Goal: Task Accomplishment & Management: Use online tool/utility

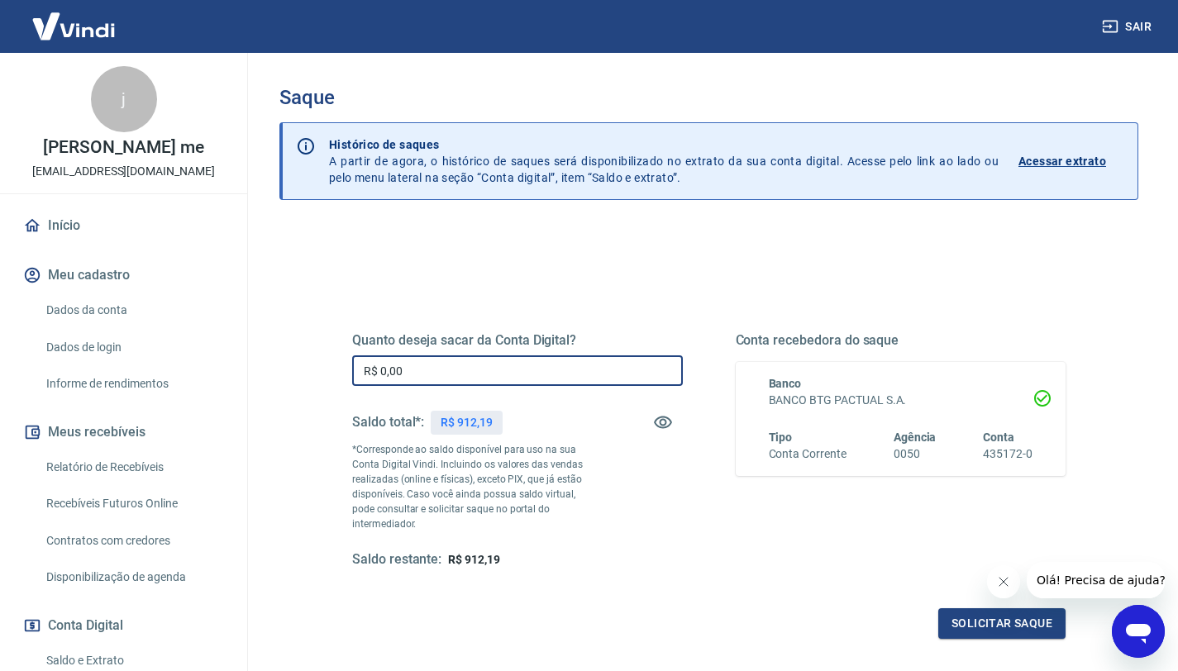
drag, startPoint x: 446, startPoint y: 367, endPoint x: 269, endPoint y: 367, distance: 176.1
click at [269, 367] on div "Saque Histórico de saques A partir de agora, o histórico de saques será disponi…" at bounding box center [709, 382] width 899 height 659
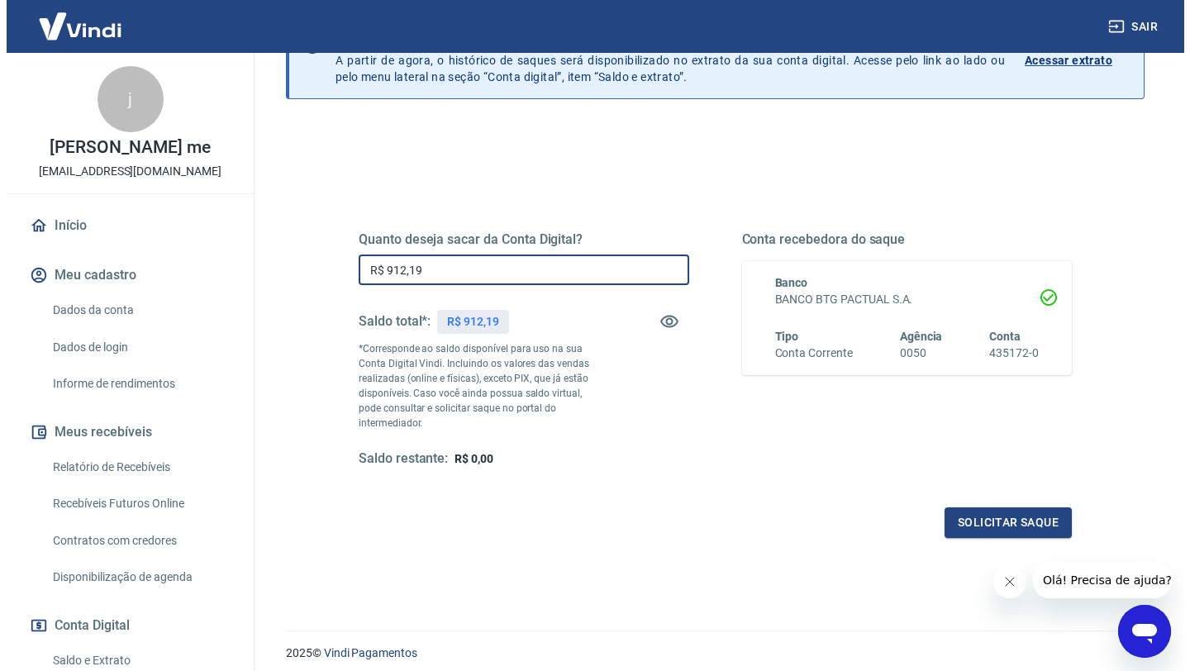
scroll to position [144, 0]
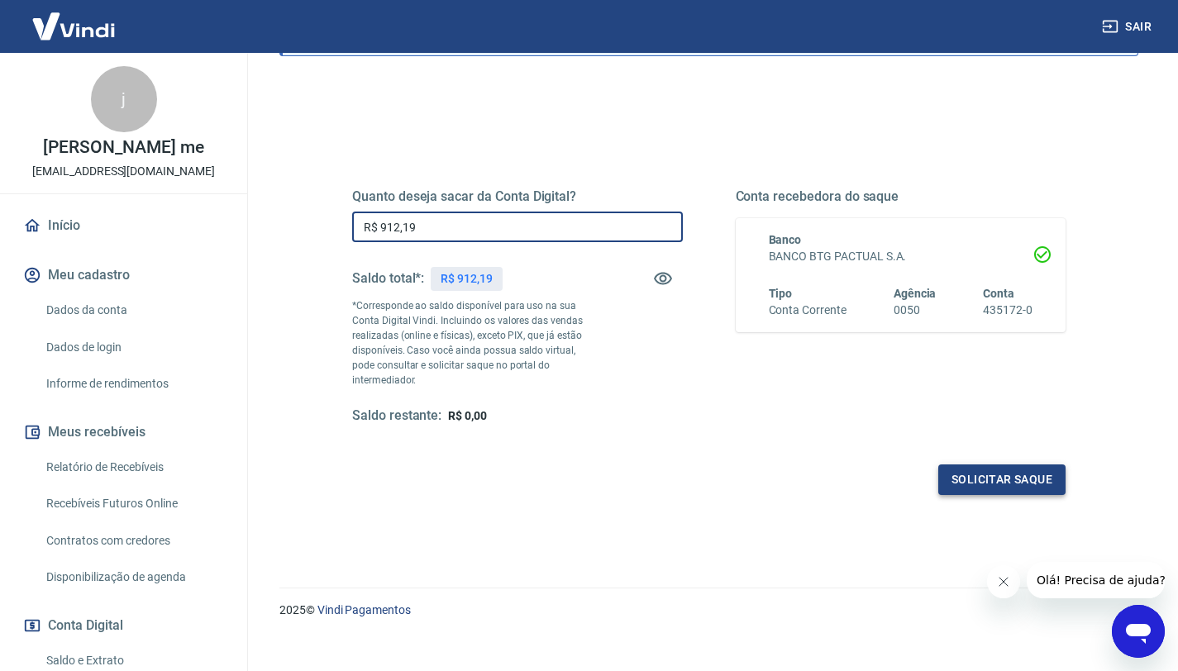
type input "R$ 912,19"
click at [982, 465] on button "Solicitar saque" at bounding box center [1001, 480] width 127 height 31
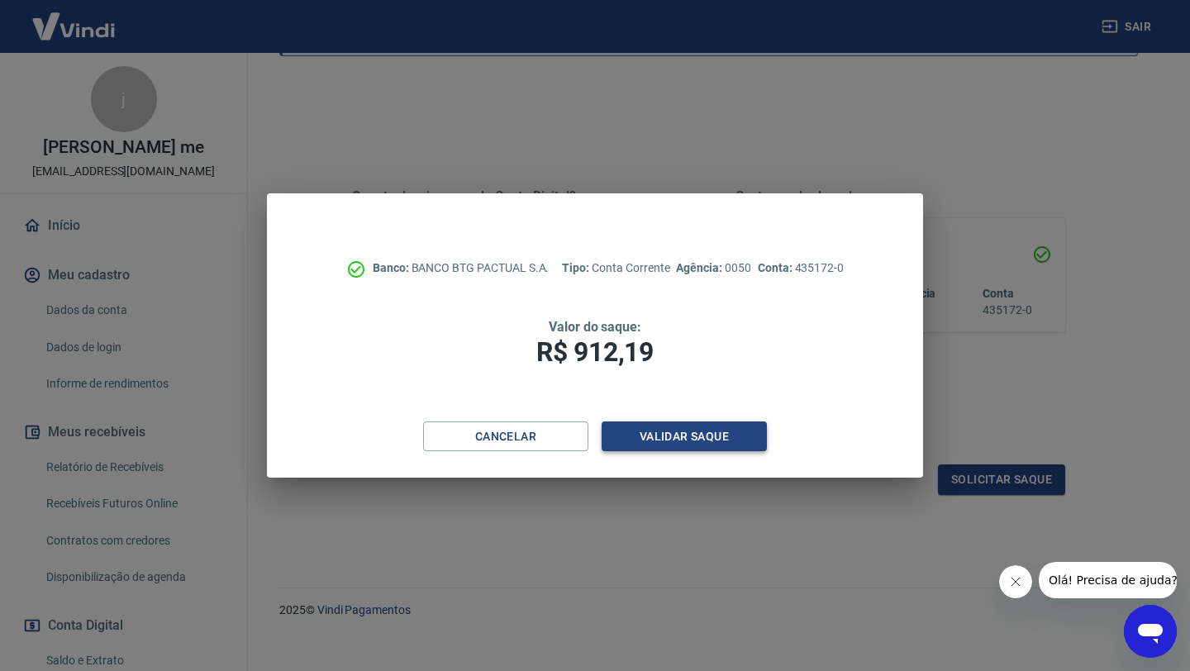
click at [707, 436] on button "Validar saque" at bounding box center [684, 437] width 165 height 31
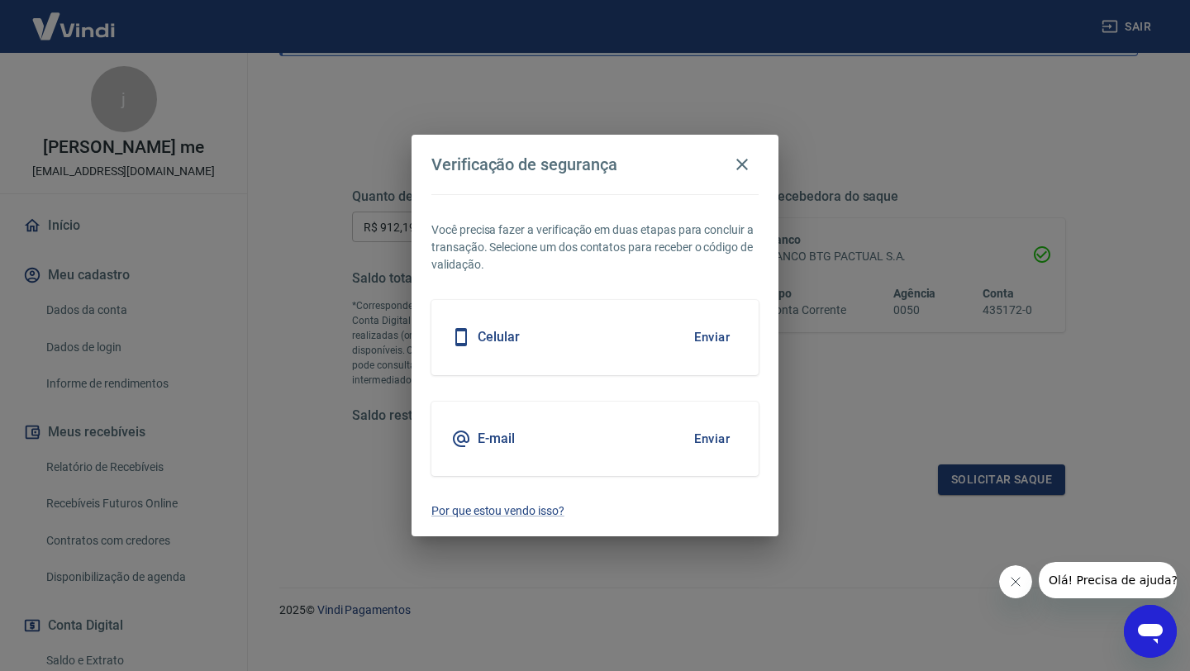
click at [714, 336] on button "Enviar" at bounding box center [712, 337] width 54 height 35
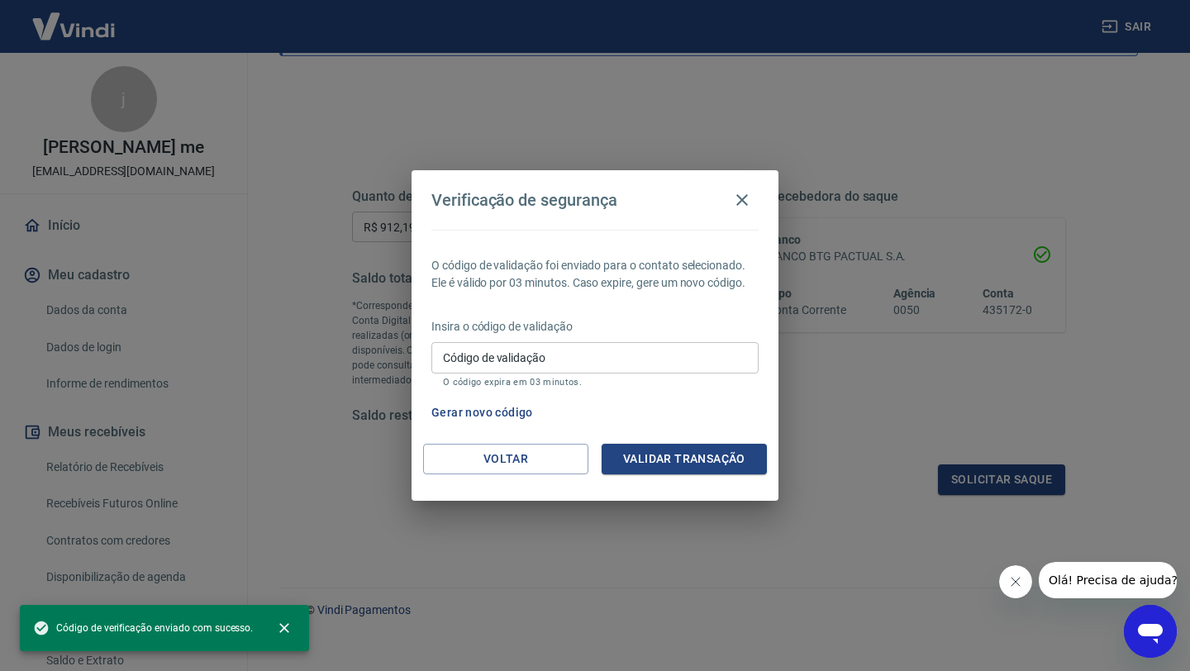
click at [575, 362] on input "Código de validação" at bounding box center [594, 357] width 327 height 31
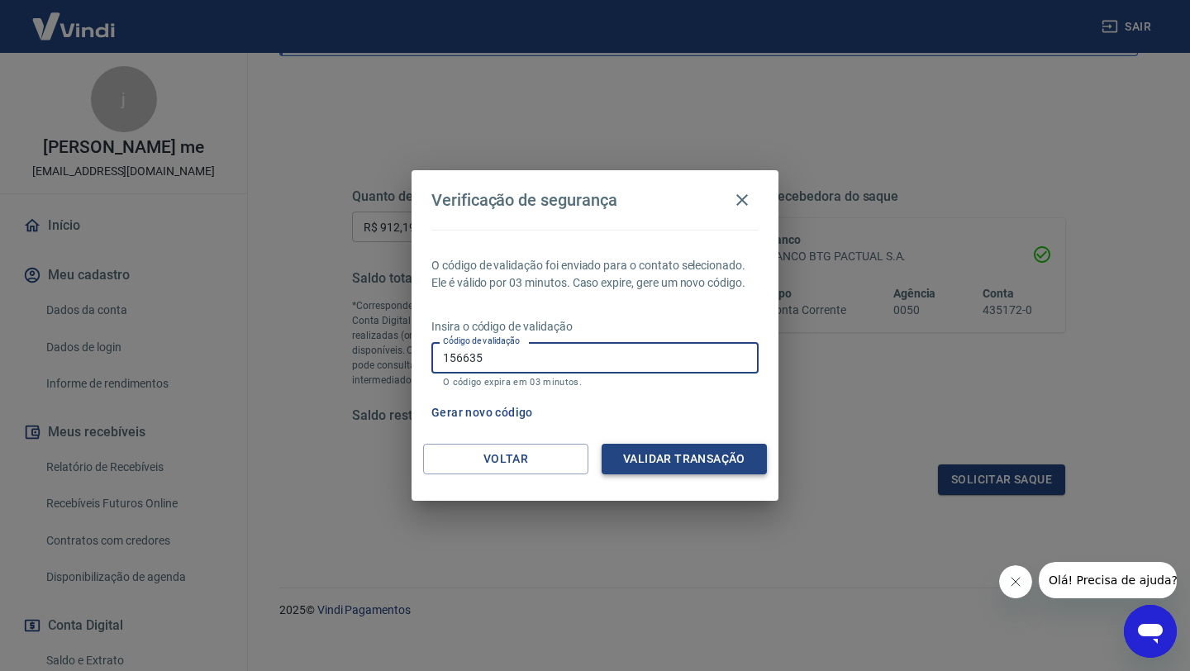
type input "156635"
click at [694, 453] on button "Validar transação" at bounding box center [684, 459] width 165 height 31
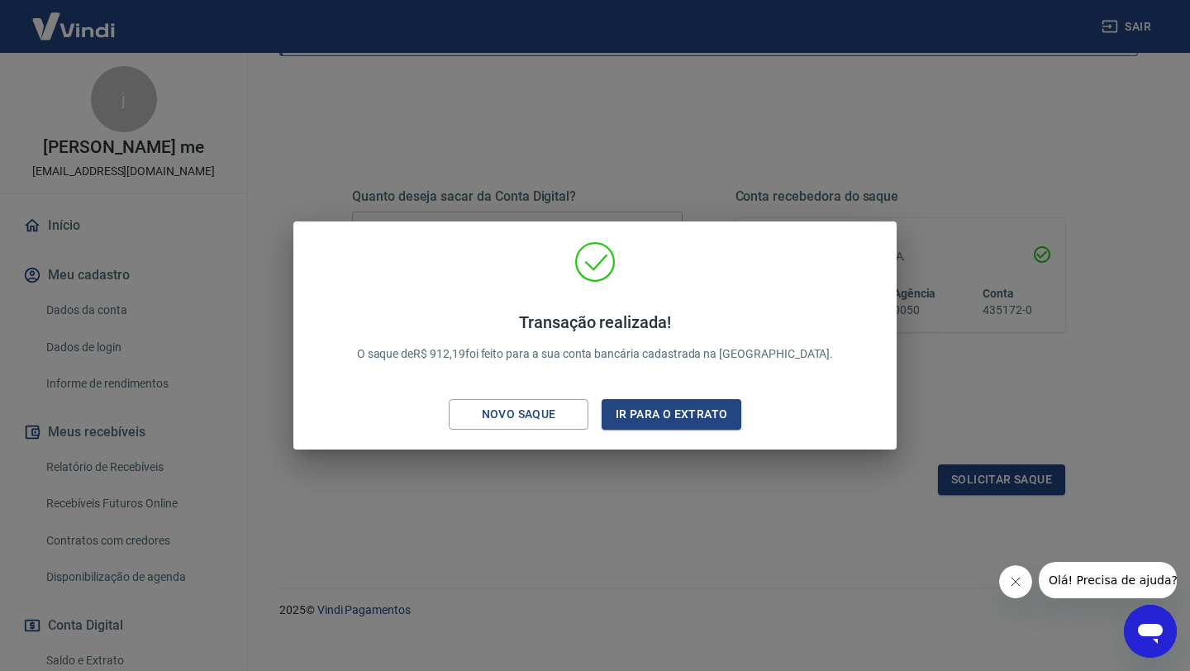
click at [712, 532] on div "Transação realizada! O saque de R$ 912,19 foi feito para a sua conta bancária c…" at bounding box center [595, 335] width 1190 height 671
